Goal: Find specific page/section: Find specific page/section

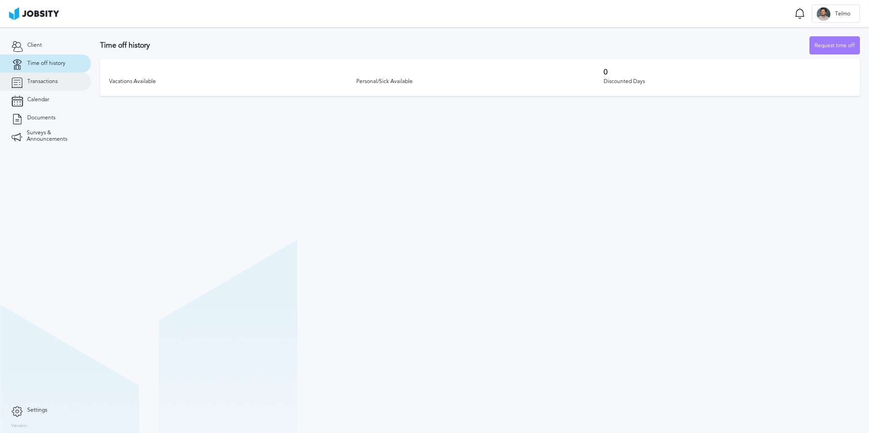
click at [47, 85] on span "Transactions" at bounding box center [42, 82] width 30 height 6
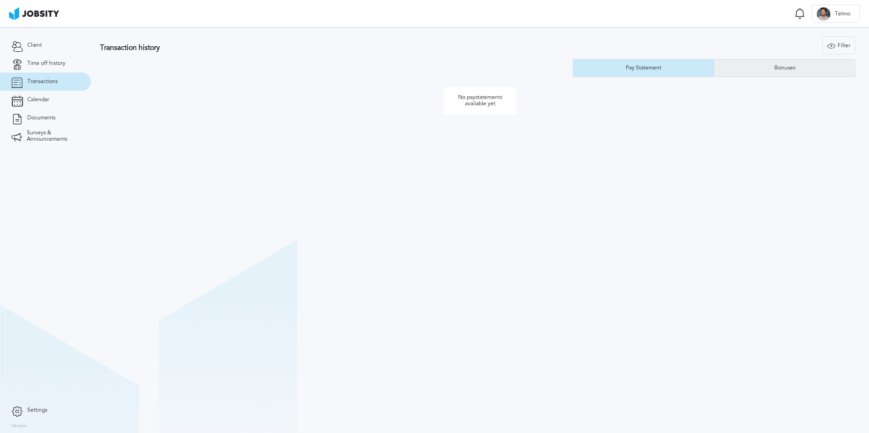
click at [748, 71] on div "Bonuses" at bounding box center [784, 68] width 140 height 18
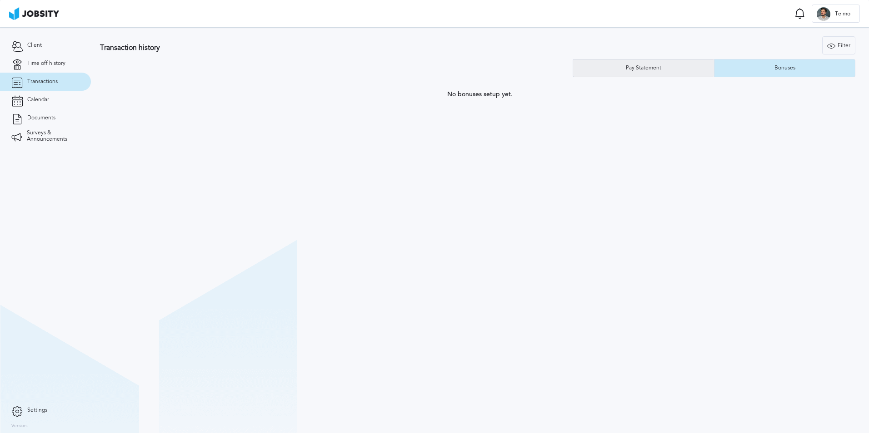
click at [640, 73] on div "Pay Statement" at bounding box center [643, 68] width 141 height 18
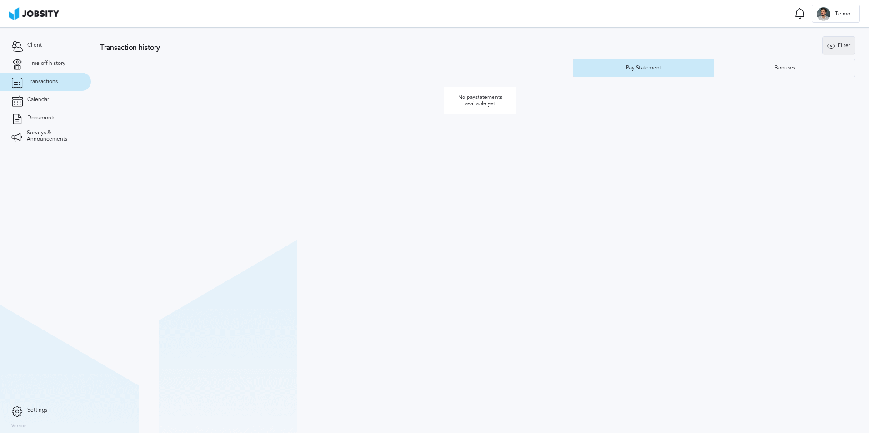
click at [829, 49] on icon at bounding box center [831, 46] width 8 height 8
click at [514, 86] on div "No paystatements available yet" at bounding box center [480, 101] width 760 height 38
click at [32, 409] on span "Settings" at bounding box center [37, 411] width 20 height 6
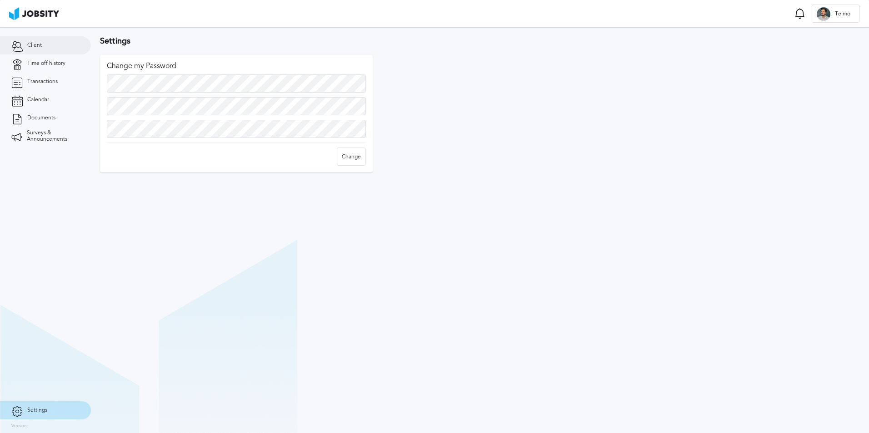
click at [45, 42] on link "Client" at bounding box center [45, 45] width 91 height 18
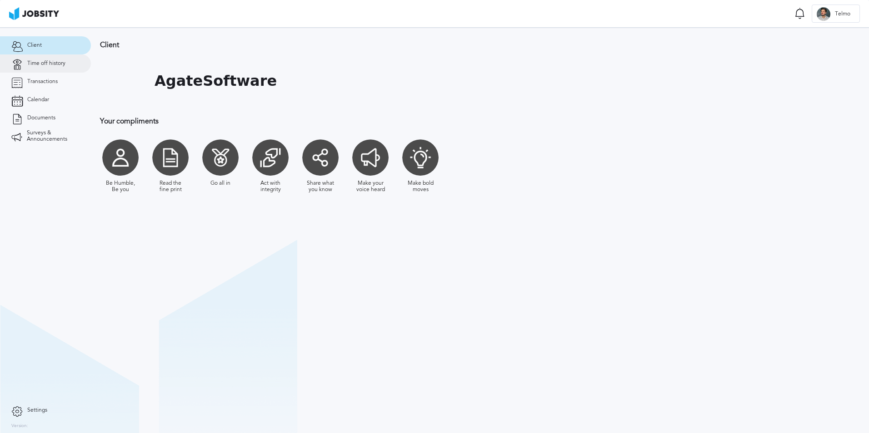
click at [41, 55] on link "Time off history" at bounding box center [45, 64] width 91 height 18
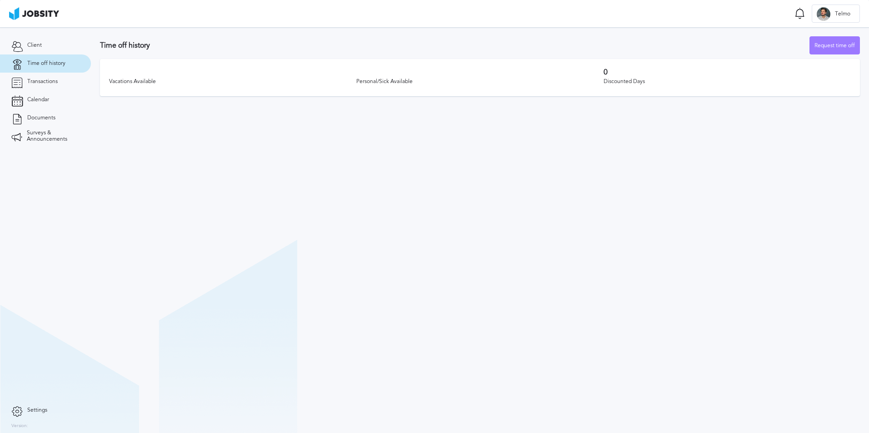
click at [77, 304] on section "Client Time off history Transactions Calendar Documents Surveys & Announcements" at bounding box center [45, 214] width 91 height 374
